Goal: Information Seeking & Learning: Check status

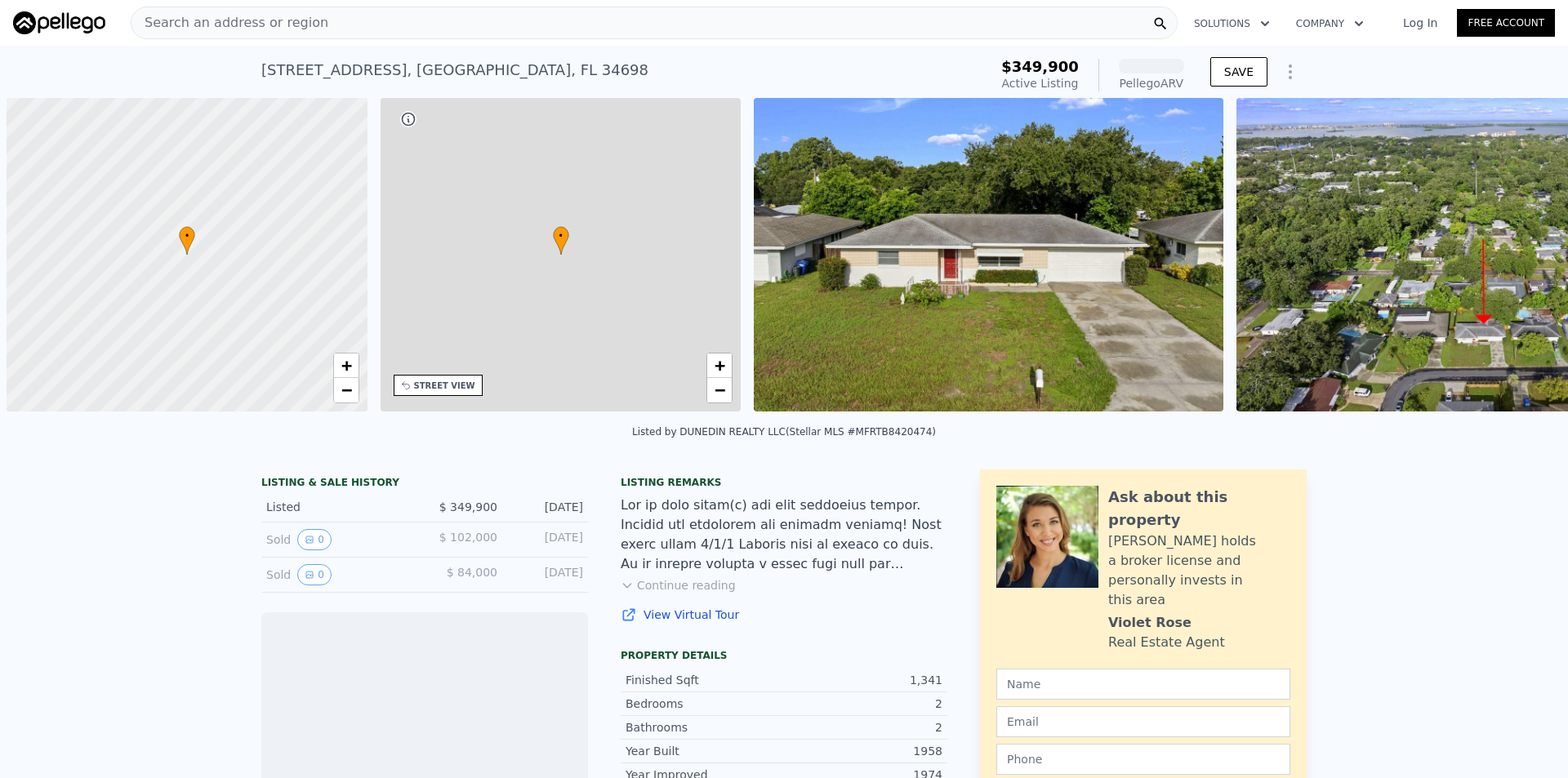
scroll to position [0, 7]
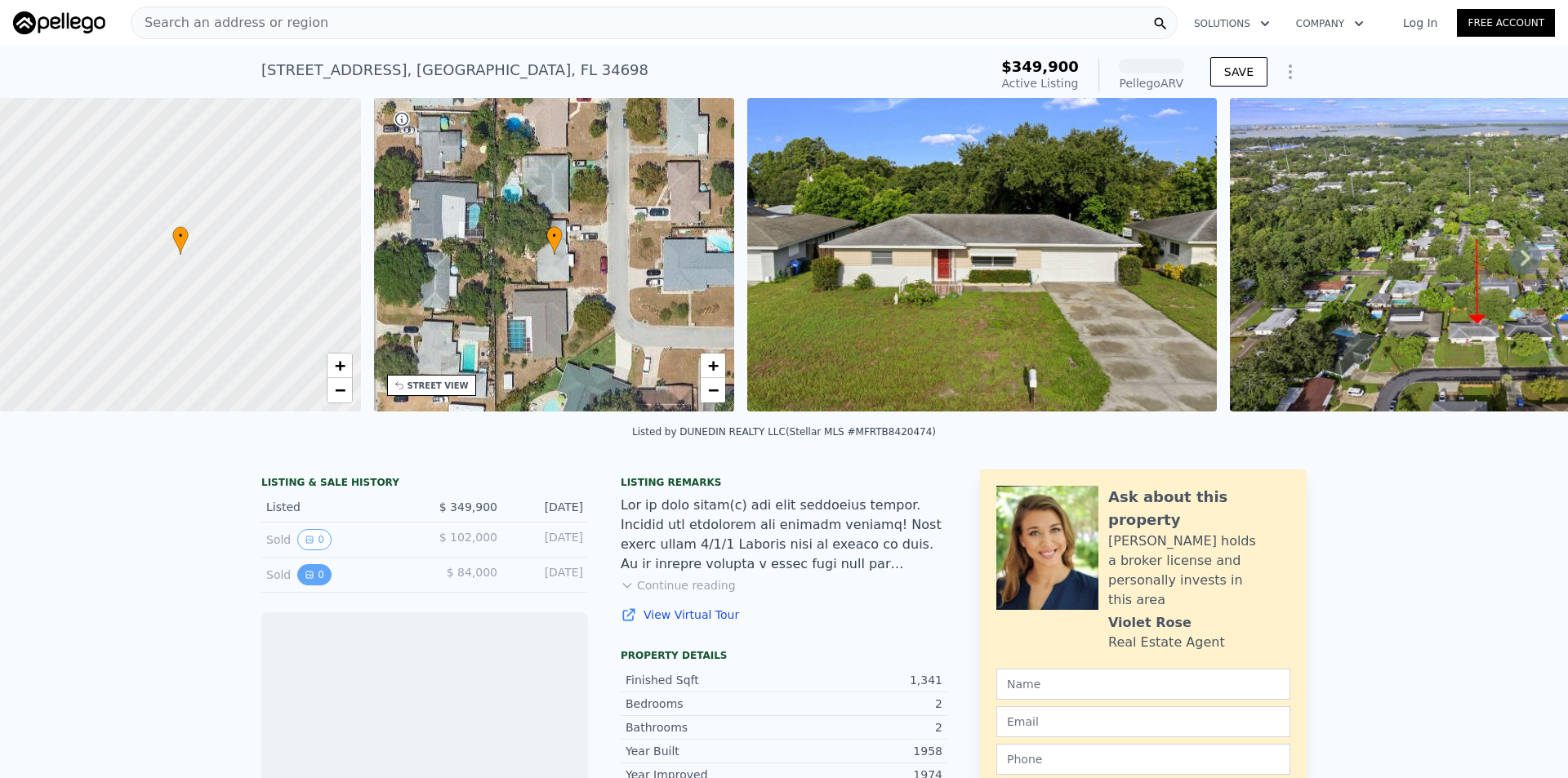
click at [307, 584] on button "0" at bounding box center [314, 574] width 35 height 21
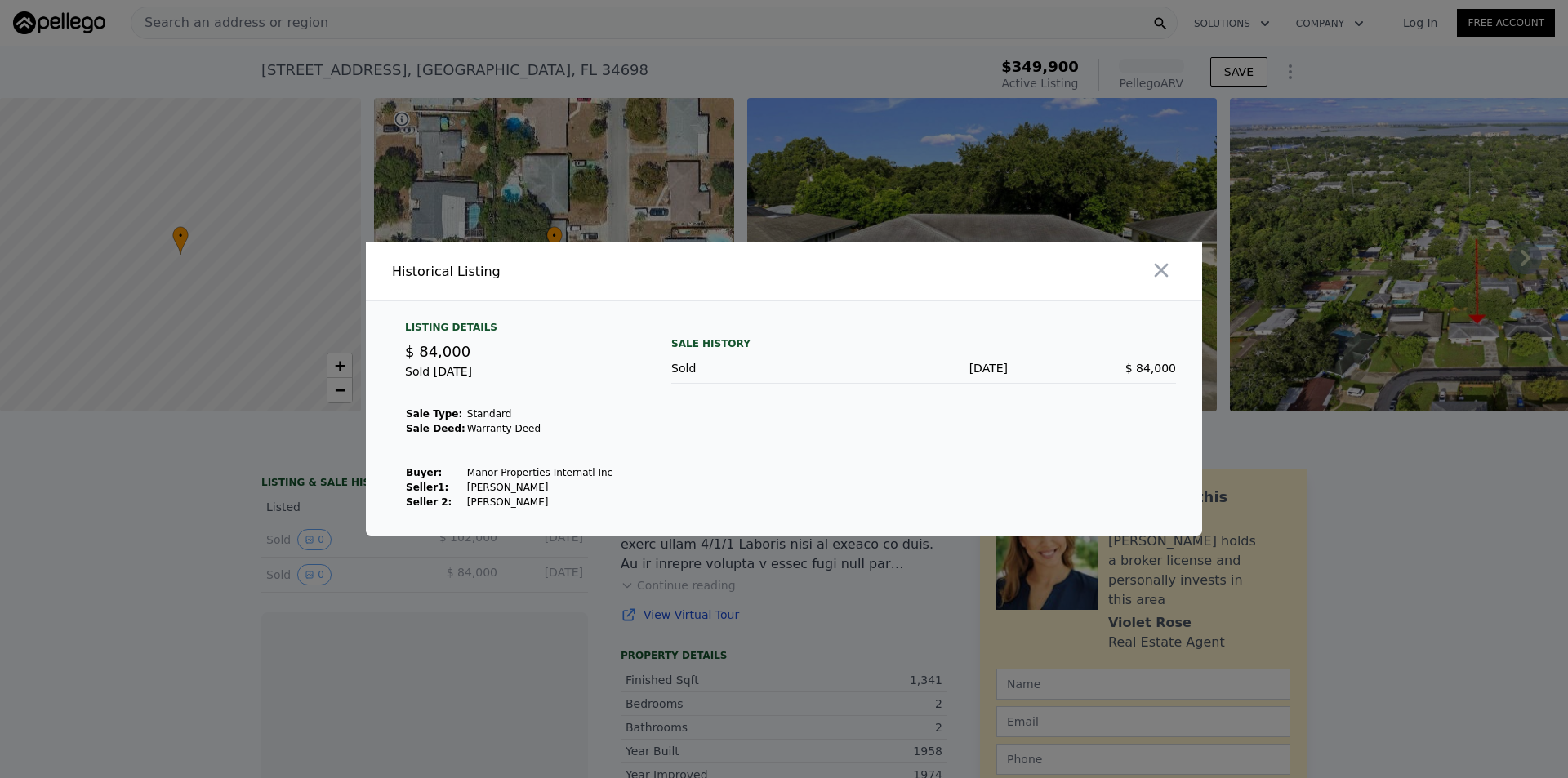
click at [321, 558] on div at bounding box center [784, 389] width 1568 height 778
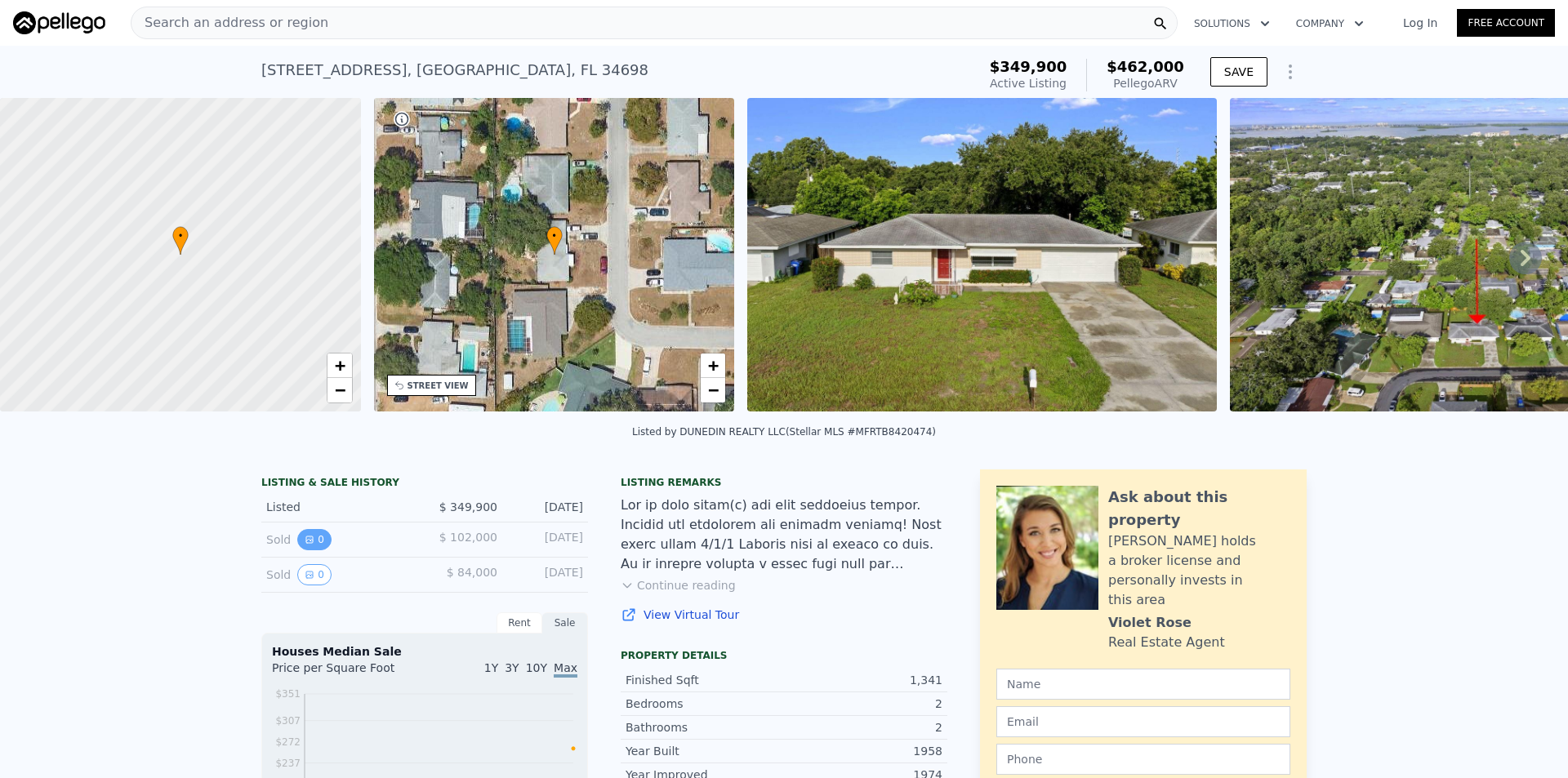
click at [304, 544] on icon "View historical data" at bounding box center [309, 539] width 9 height 9
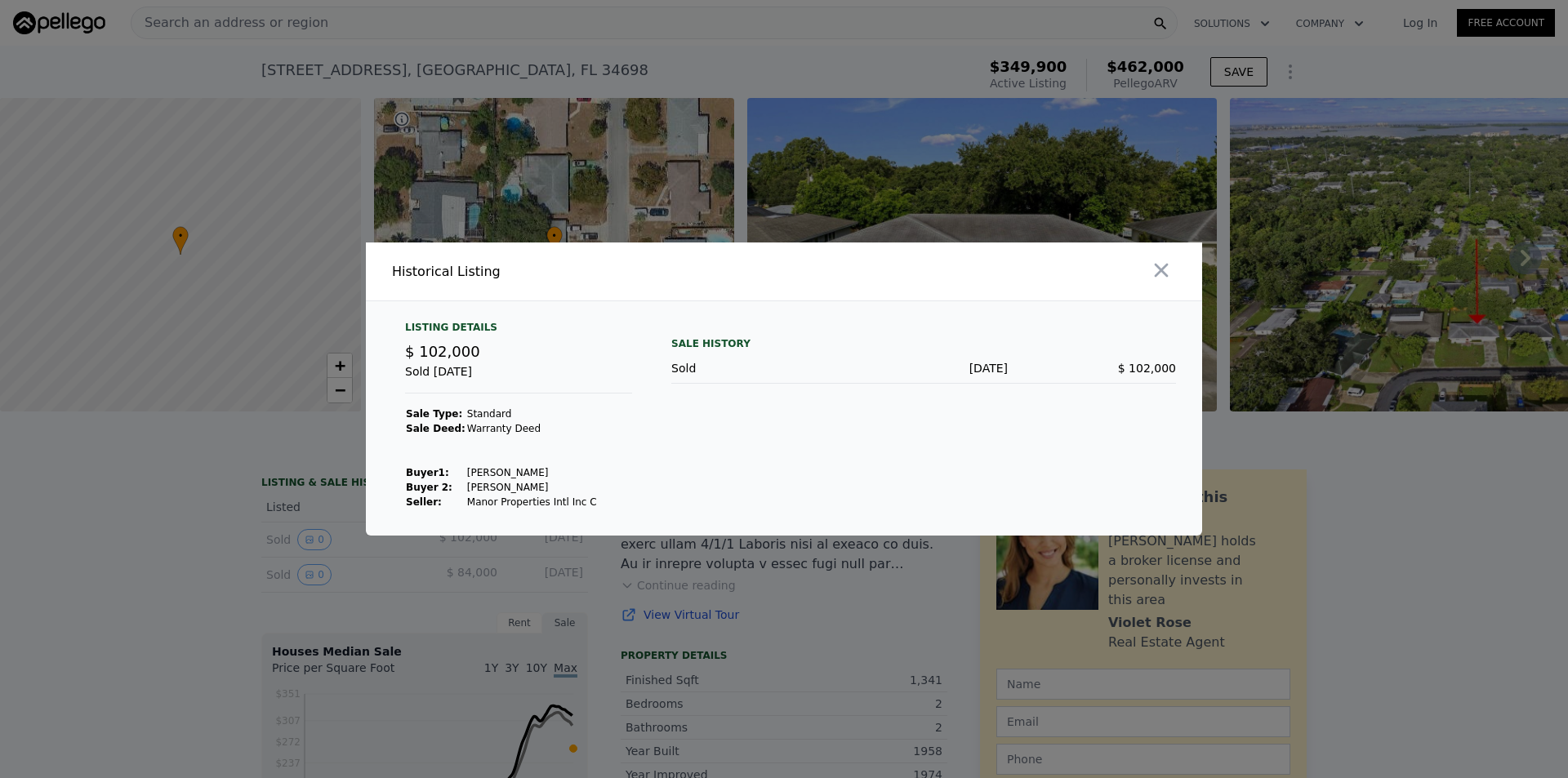
click at [257, 577] on div at bounding box center [784, 389] width 1568 height 778
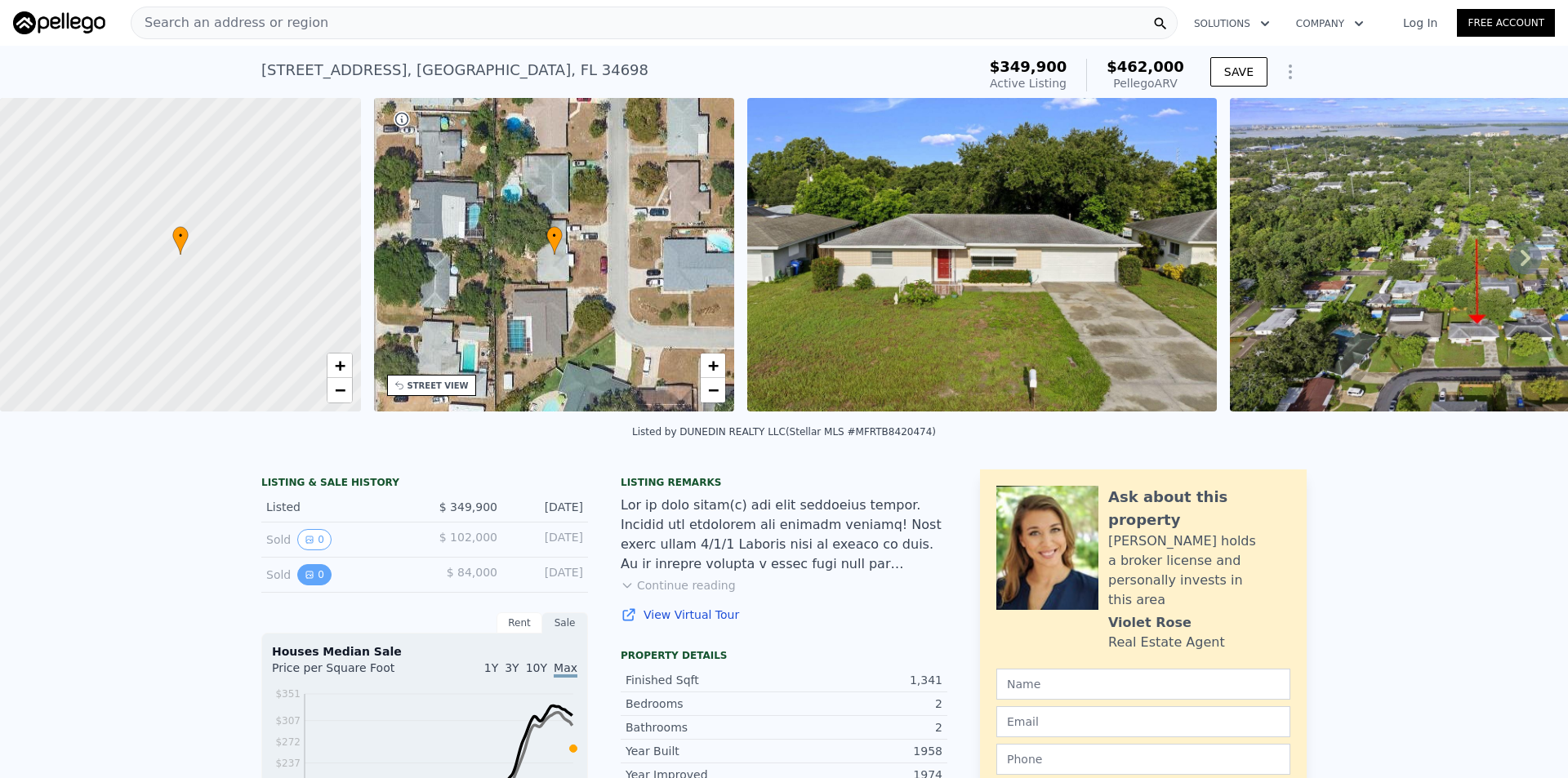
click at [303, 581] on button "0" at bounding box center [314, 574] width 35 height 21
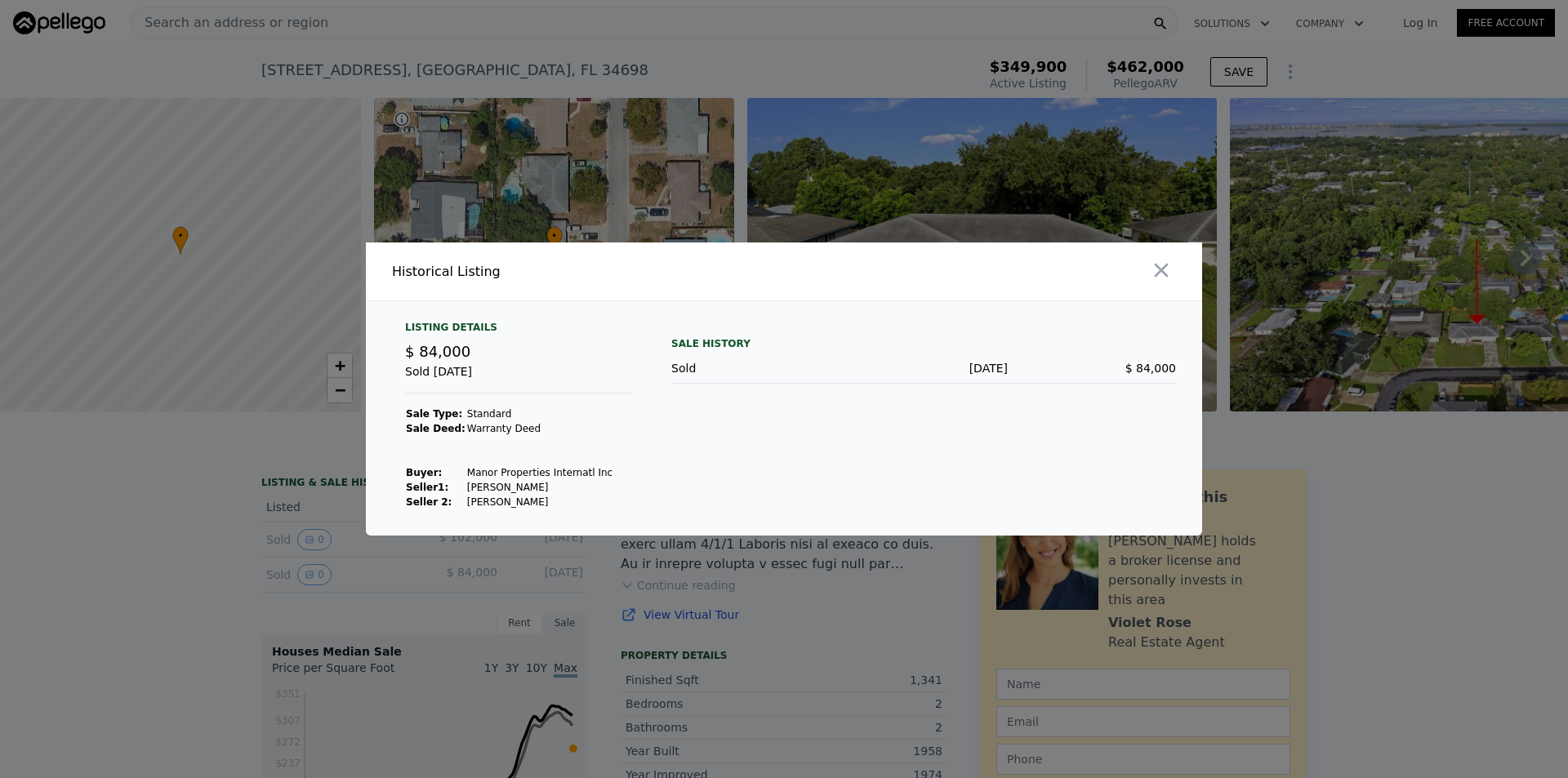
click at [277, 571] on div at bounding box center [784, 389] width 1568 height 778
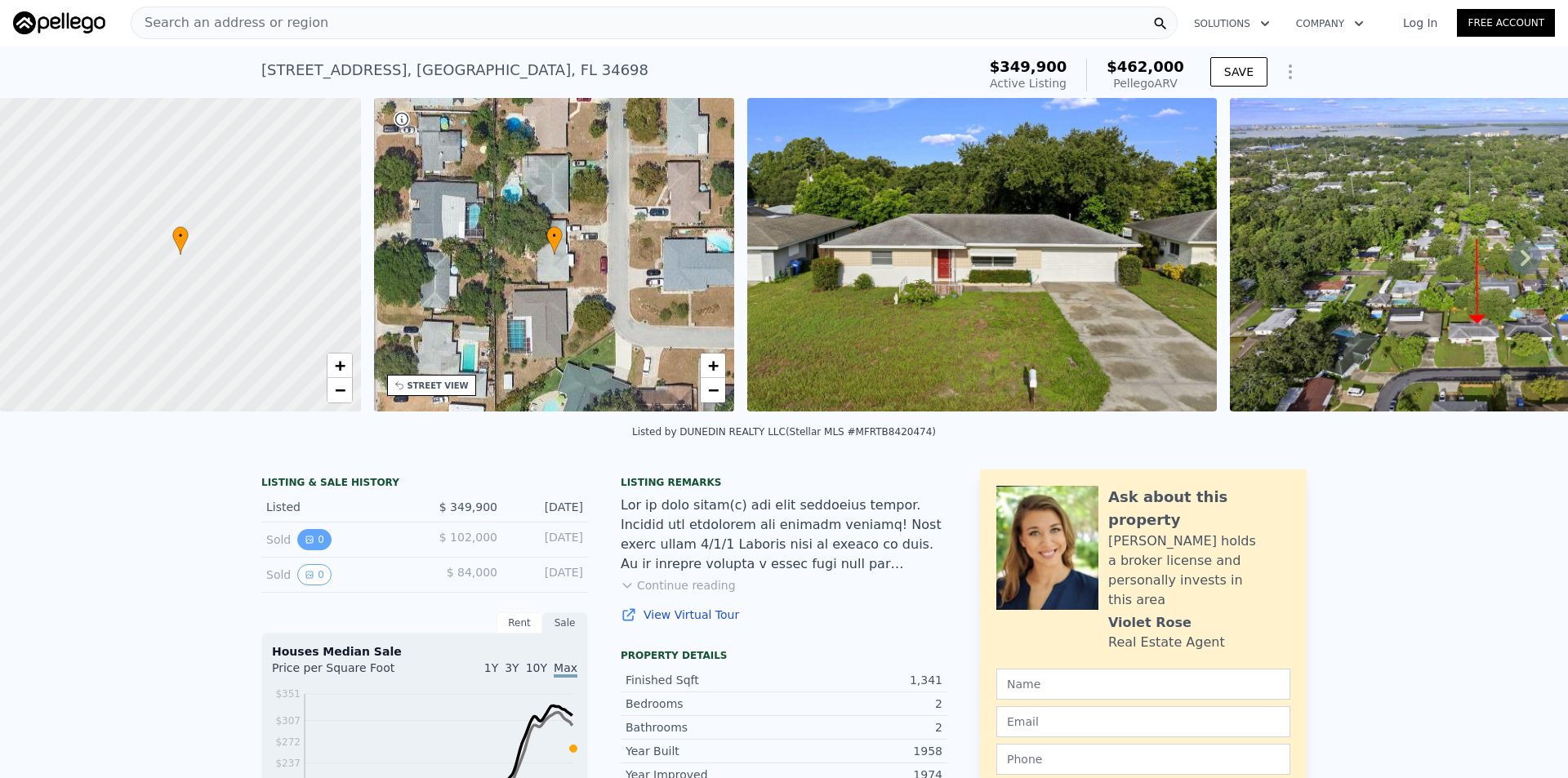
click at [306, 543] on icon "View historical data" at bounding box center [309, 539] width 7 height 7
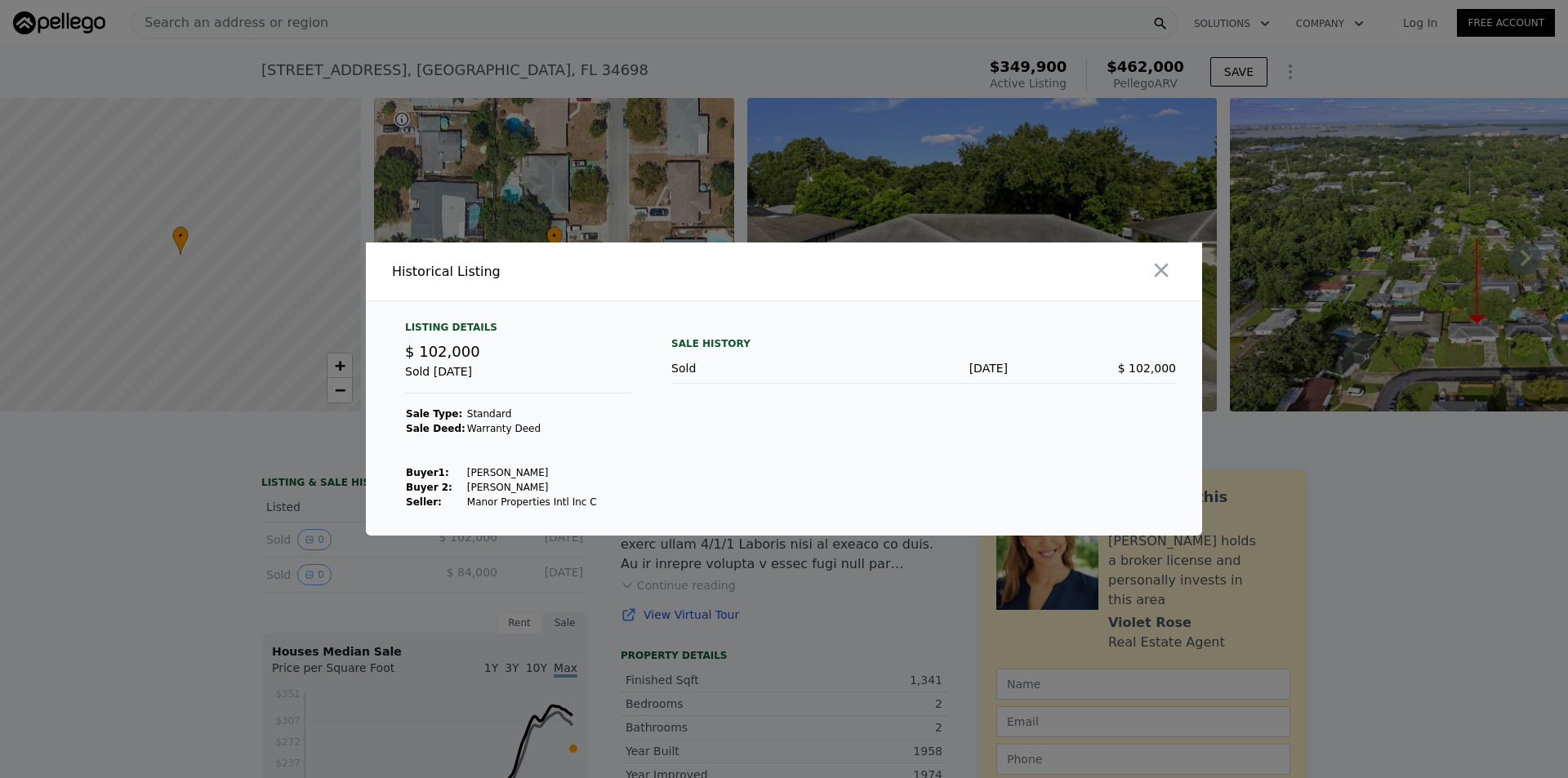
click at [294, 552] on div at bounding box center [784, 389] width 1568 height 778
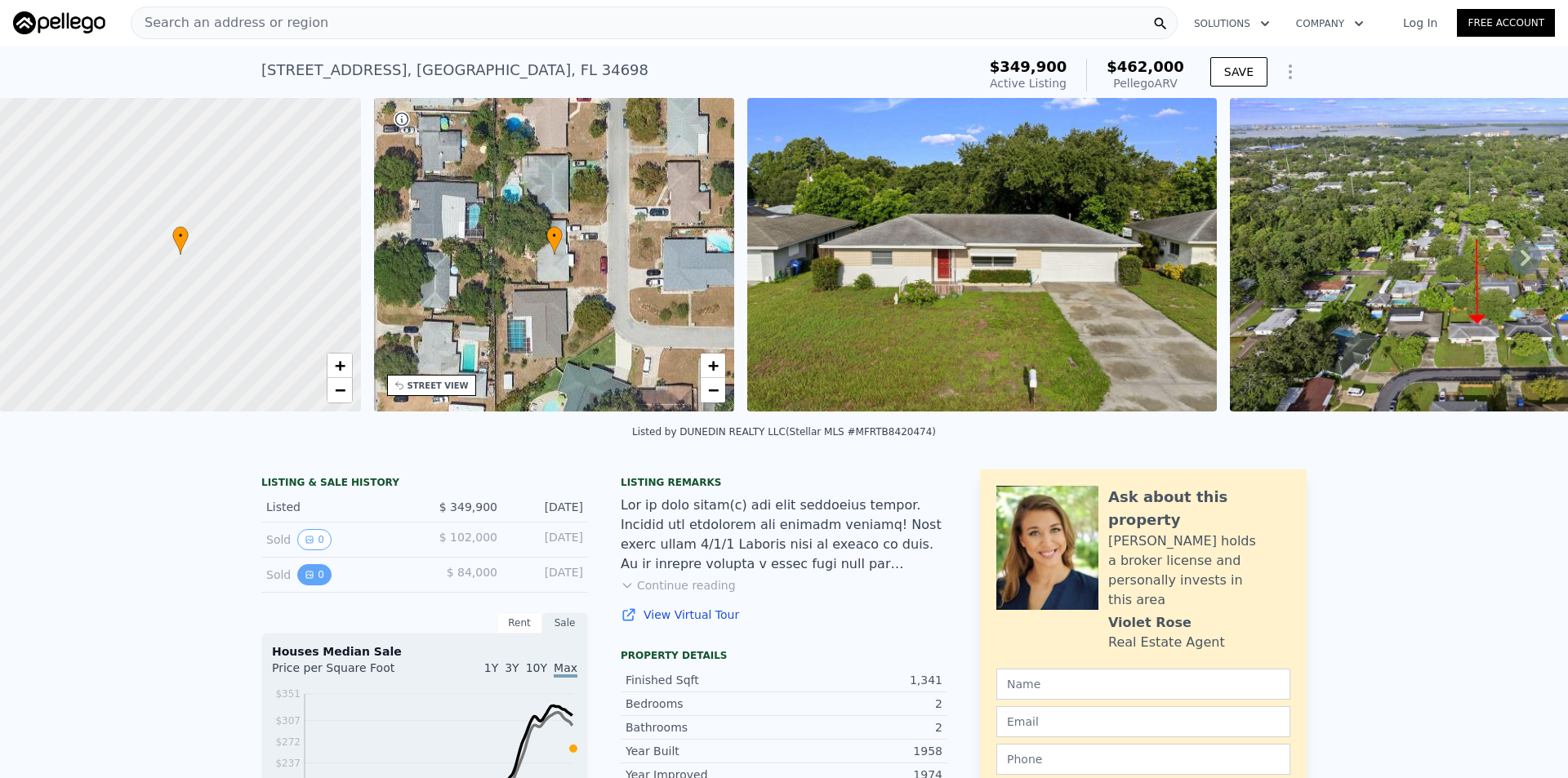
click at [303, 576] on button "0" at bounding box center [314, 574] width 35 height 21
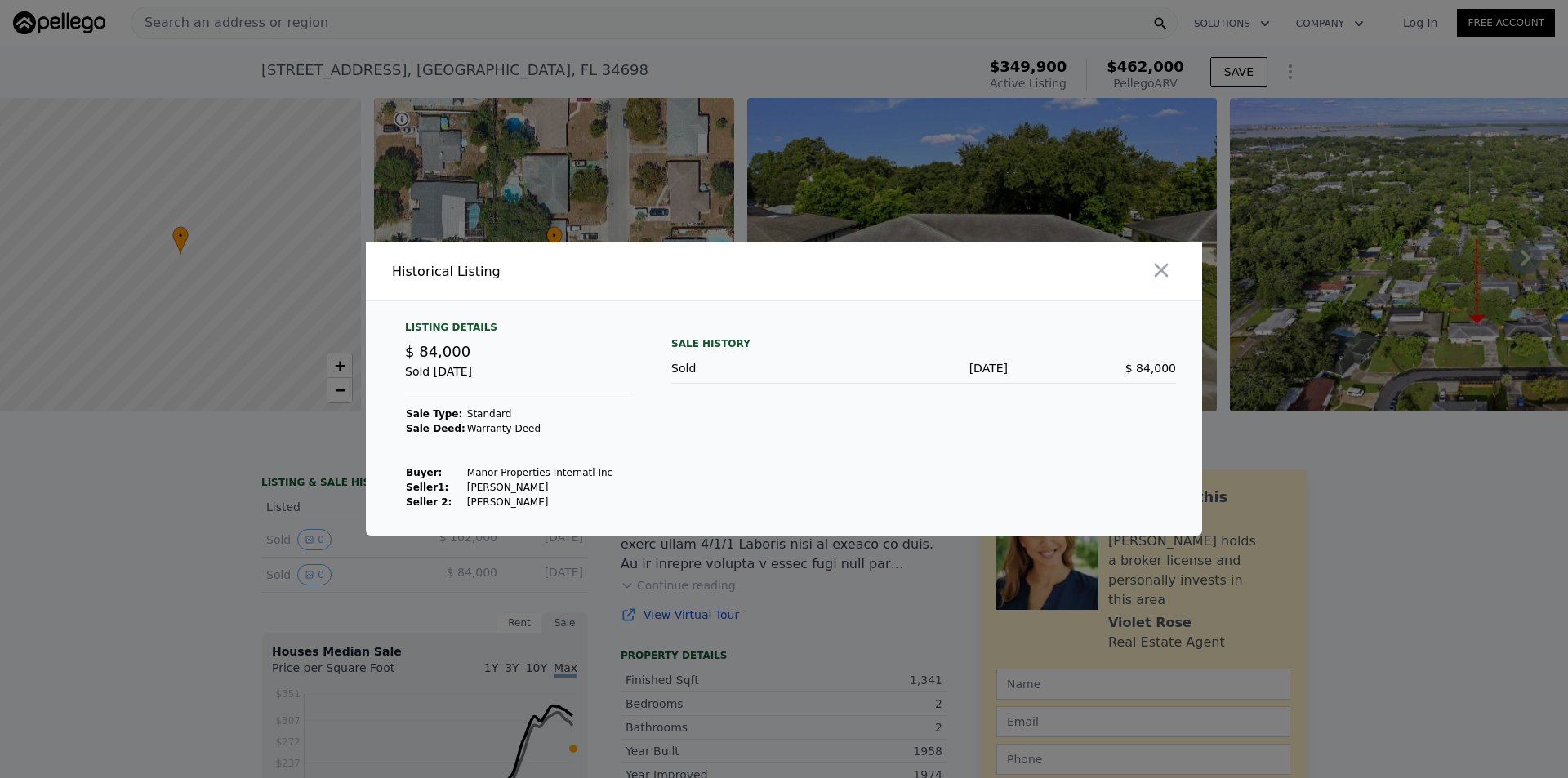
click at [299, 574] on div at bounding box center [784, 389] width 1568 height 778
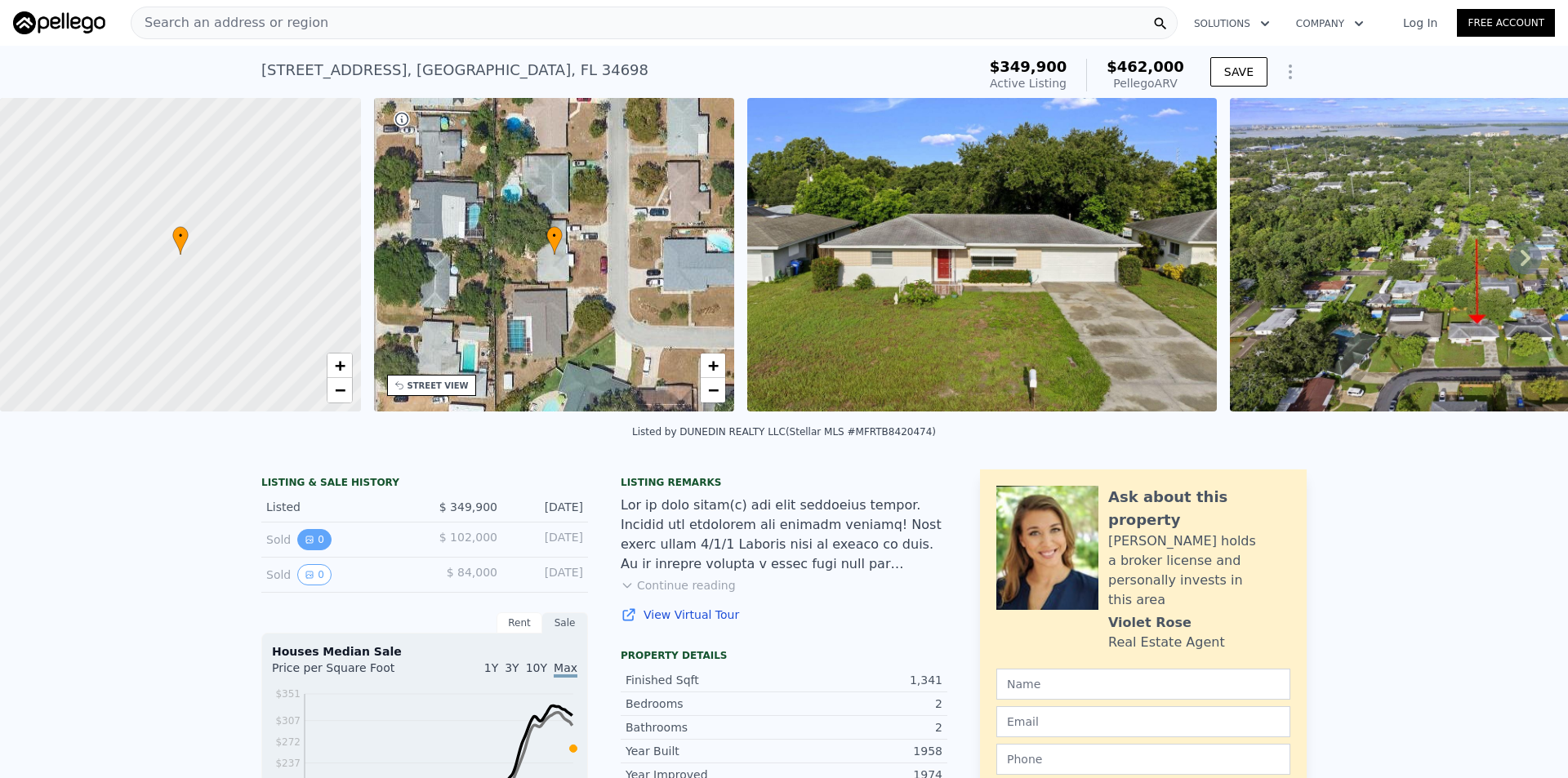
click at [306, 543] on icon "View historical data" at bounding box center [309, 539] width 7 height 7
